Goal: Information Seeking & Learning: Learn about a topic

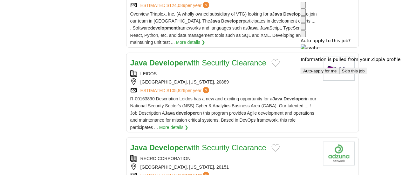
scroll to position [863, 0]
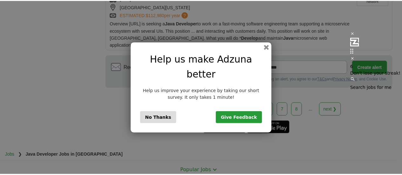
scroll to position [863, 0]
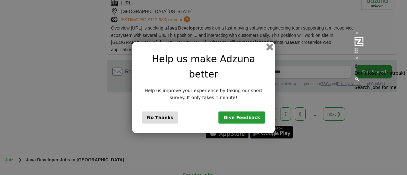
click at [267, 51] on button "button" at bounding box center [269, 47] width 7 height 7
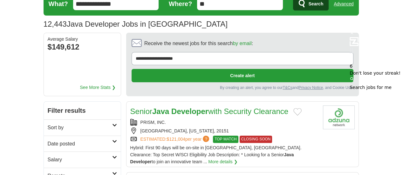
scroll to position [0, 0]
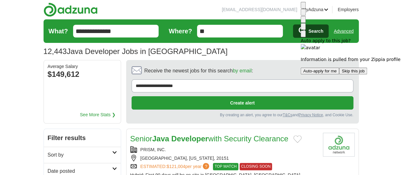
click at [304, 7] on img at bounding box center [304, 7] width 0 height 0
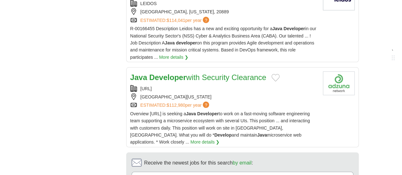
scroll to position [921, 0]
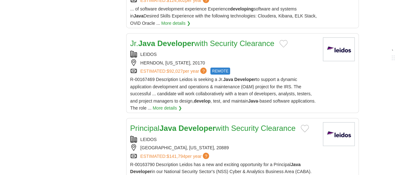
scroll to position [827, 0]
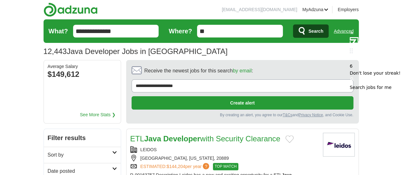
click at [350, 56] on icon at bounding box center [352, 58] width 4 height 4
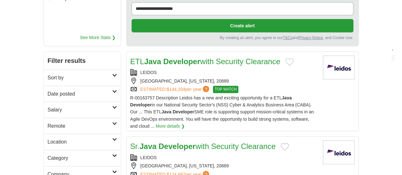
scroll to position [80, 0]
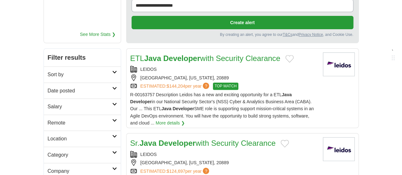
click at [66, 151] on h2 "Category" at bounding box center [80, 155] width 65 height 8
click at [70, 167] on h2 "Company" at bounding box center [80, 171] width 65 height 8
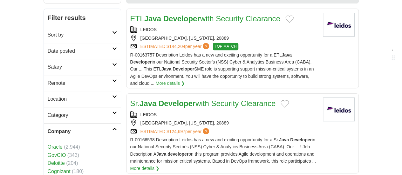
scroll to position [123, 0]
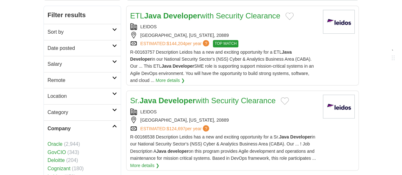
click at [70, 125] on h2 "Company" at bounding box center [80, 129] width 65 height 8
click at [69, 141] on h2 "Employment type" at bounding box center [80, 145] width 65 height 8
click at [74, 157] on h2 "Hours" at bounding box center [80, 161] width 65 height 8
